Goal: Information Seeking & Learning: Find specific fact

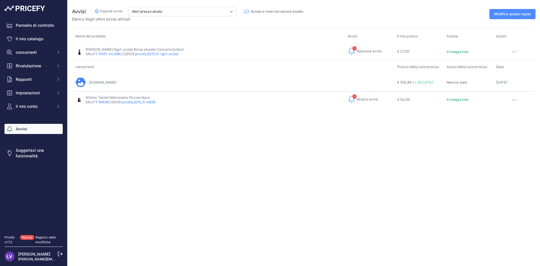
click at [166, 55] on font "pricefy_6215_ft-rge1-uc/abl" at bounding box center [156, 54] width 43 height 4
drag, startPoint x: 170, startPoint y: 177, endPoint x: 139, endPoint y: 112, distance: 72.5
click at [161, 162] on div "Vicino Avvisi Nascondi avvisi Espandi avvisi I miei concorrenti sono più econom…" at bounding box center [304, 133] width 473 height 266
click at [140, 101] on font "pricefy_6215_ft-w836" at bounding box center [138, 102] width 33 height 4
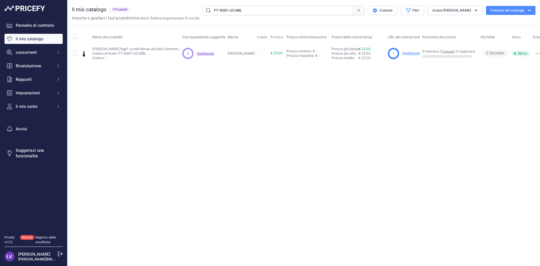
drag, startPoint x: 159, startPoint y: 162, endPoint x: 159, endPoint y: 157, distance: 5.1
click at [159, 158] on div "Vicino Non sei connesso a Internet." at bounding box center [304, 133] width 473 height 266
click at [359, 49] on font "€ 27,00" at bounding box center [365, 49] width 12 height 4
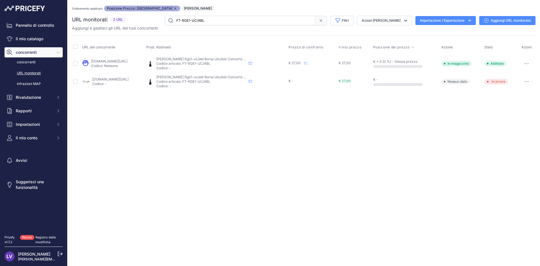
click at [226, 136] on div "Close You are not connected to the internet. Ordinamento applicato: Posizione P…" at bounding box center [304, 133] width 473 height 266
click at [127, 62] on font "shop.merula.com/ukulele/47790-rge1ucabl-borsa-evilard-ukulele-concerto.html?pri…" at bounding box center [109, 61] width 36 height 4
drag, startPoint x: 272, startPoint y: 149, endPoint x: 155, endPoint y: 97, distance: 127.8
click at [272, 147] on div "Close You are not connected to the internet. Ordinamento applicato: Posizione P…" at bounding box center [304, 133] width 473 height 266
drag, startPoint x: 178, startPoint y: 144, endPoint x: 93, endPoint y: 92, distance: 100.0
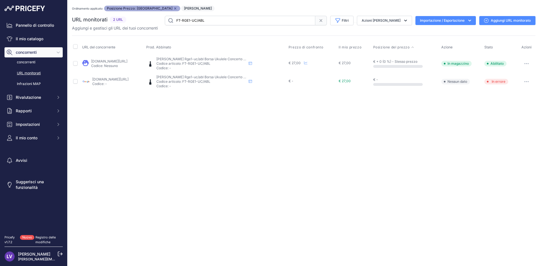
click at [169, 134] on div "Close You are not connected to the internet. Ordinamento applicato: Posizione P…" at bounding box center [304, 133] width 473 height 266
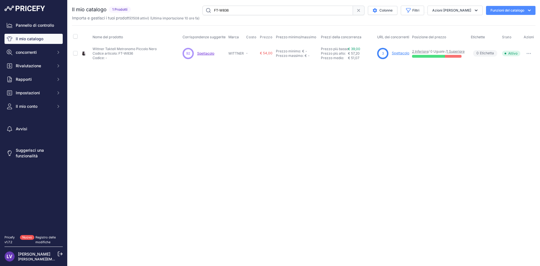
drag, startPoint x: 273, startPoint y: 158, endPoint x: 318, endPoint y: 74, distance: 95.8
click at [279, 149] on div "Vicino Non sei connesso a Internet." at bounding box center [304, 133] width 473 height 266
click at [351, 50] on font "€ 39,00" at bounding box center [354, 49] width 12 height 4
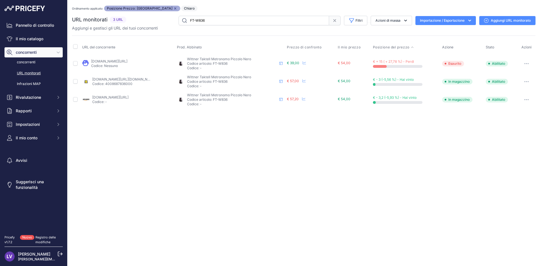
drag, startPoint x: 226, startPoint y: 180, endPoint x: 221, endPoint y: 172, distance: 9.7
click at [226, 179] on div "Vicino Non sei connesso a Internet. Ordinamento applicato: Posizione Prezzo: AZ…" at bounding box center [304, 133] width 473 height 266
click at [347, 61] on font "€ 54,00" at bounding box center [344, 63] width 13 height 4
click at [346, 63] on font "€ 54,00" at bounding box center [344, 63] width 13 height 4
click at [124, 62] on font "[DOMAIN_NAME][URL]" at bounding box center [109, 61] width 36 height 4
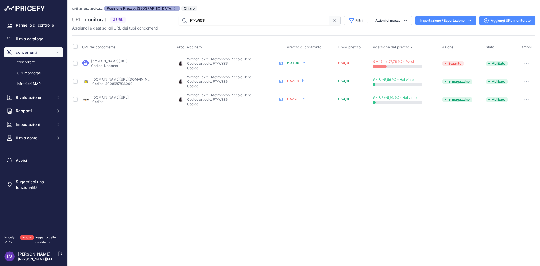
click at [126, 77] on font "[DOMAIN_NAME][URL][DOMAIN_NAME]" at bounding box center [124, 79] width 64 height 4
click at [283, 162] on div "Vicino Non sei connesso a Internet. Ordinamento applicato: Posizione Prezzo: AZ…" at bounding box center [304, 133] width 473 height 266
drag, startPoint x: 219, startPoint y: 63, endPoint x: 231, endPoint y: 62, distance: 12.4
click at [231, 62] on p "Codice articolo: FT-W836" at bounding box center [232, 63] width 90 height 5
copy font "W836"
